Goal: Task Accomplishment & Management: Complete application form

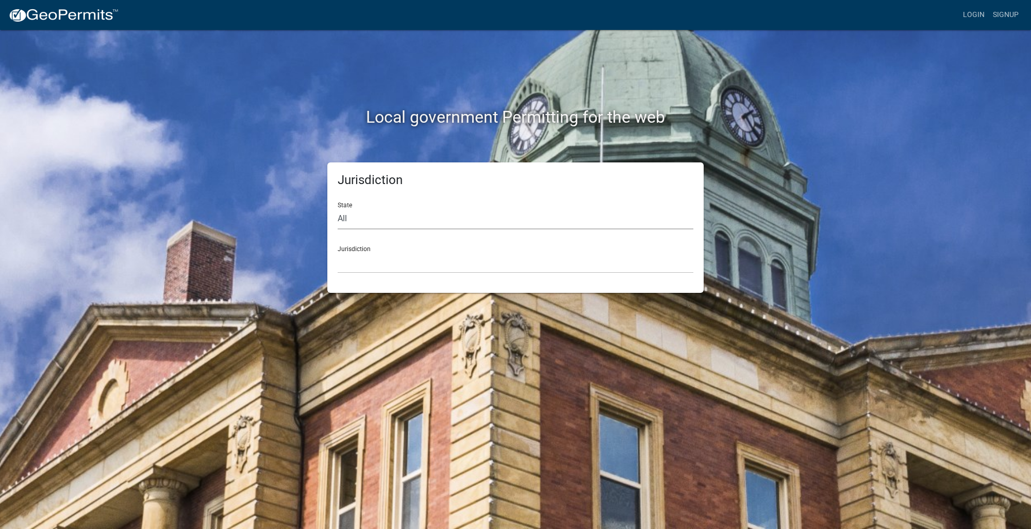
click at [377, 222] on select "All [US_STATE] [US_STATE] [US_STATE] [US_STATE] [US_STATE] [US_STATE] [US_STATE…" at bounding box center [516, 218] width 356 height 21
select select "[US_STATE]"
click at [338, 208] on select "All [US_STATE] [US_STATE] [US_STATE] [US_STATE] [US_STATE] [US_STATE] [US_STATE…" at bounding box center [516, 218] width 356 height 21
click at [417, 266] on select "[GEOGRAPHIC_DATA], [US_STATE] [GEOGRAPHIC_DATA], [US_STATE] [GEOGRAPHIC_DATA], …" at bounding box center [516, 262] width 356 height 21
click at [860, 169] on div "Local government Permitting for the web Jurisdiction State All [US_STATE] [US_S…" at bounding box center [515, 264] width 1031 height 529
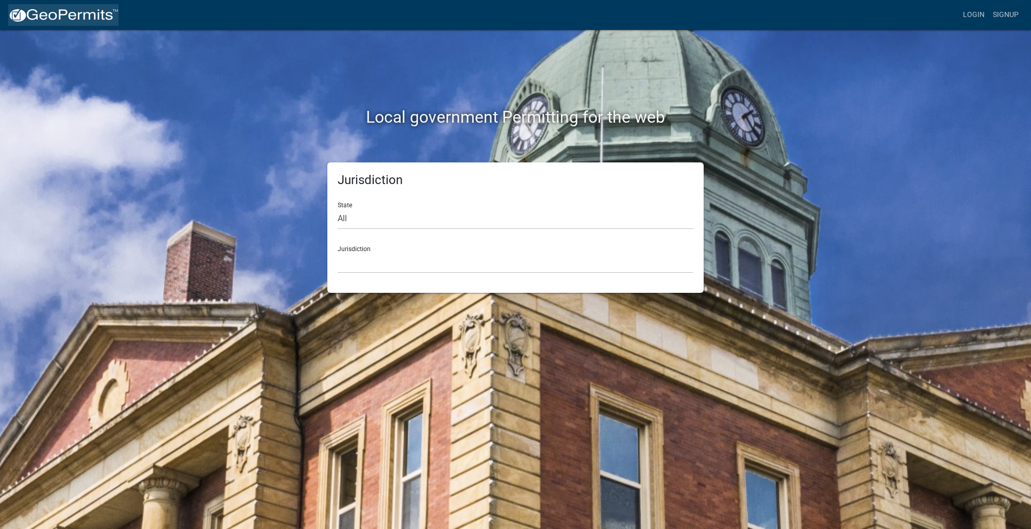
click at [58, 17] on img at bounding box center [63, 15] width 110 height 15
click at [1007, 15] on link "Signup" at bounding box center [1006, 15] width 34 height 20
